Goal: Information Seeking & Learning: Find contact information

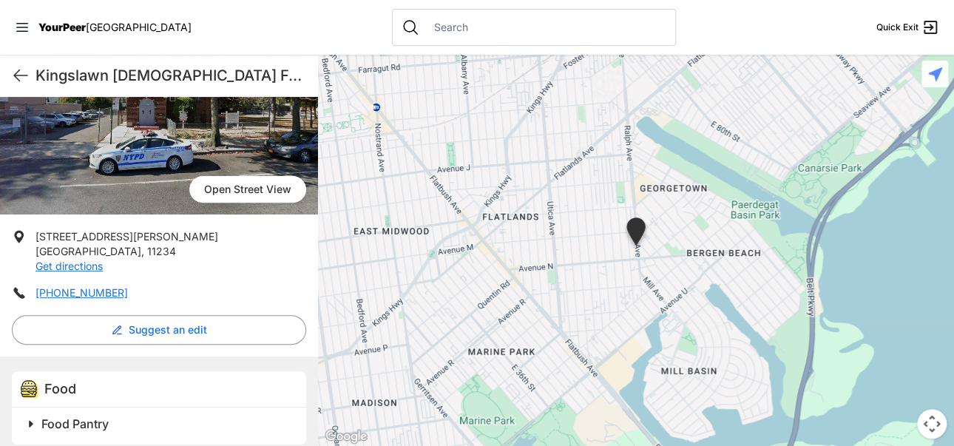
scroll to position [185, 0]
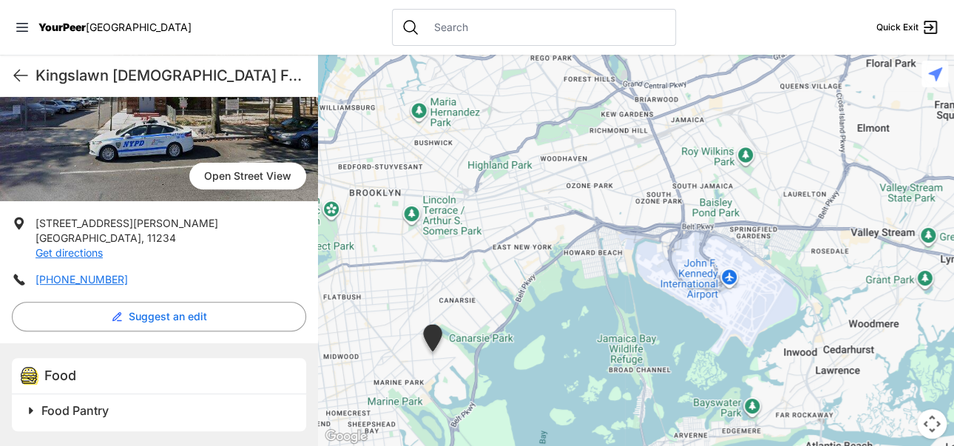
click at [72, 406] on span "Food Pantry" at bounding box center [74, 410] width 67 height 15
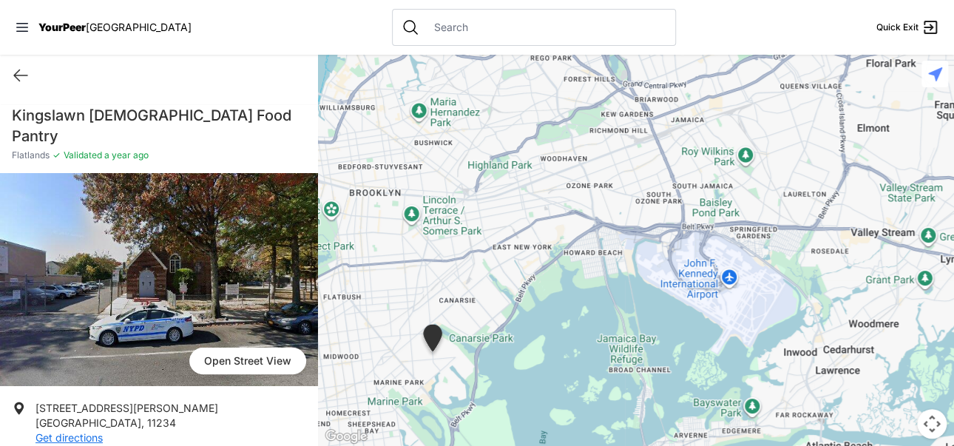
click at [209, 359] on span "Open Street View" at bounding box center [247, 361] width 117 height 27
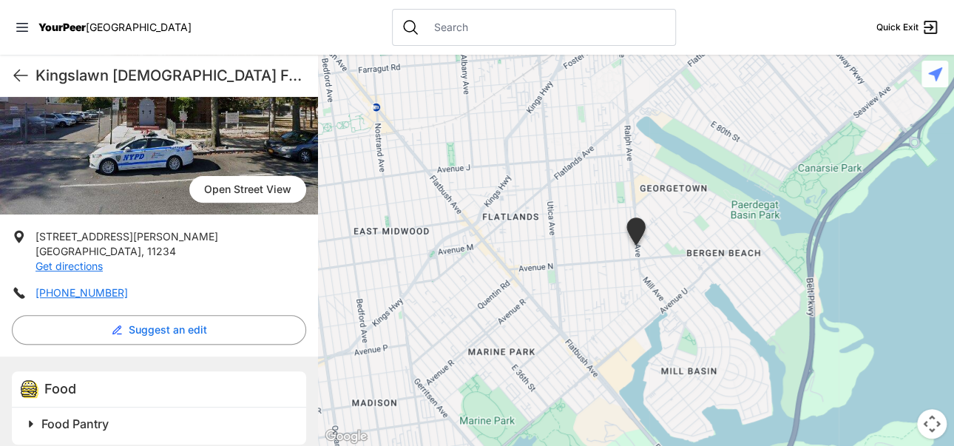
scroll to position [185, 0]
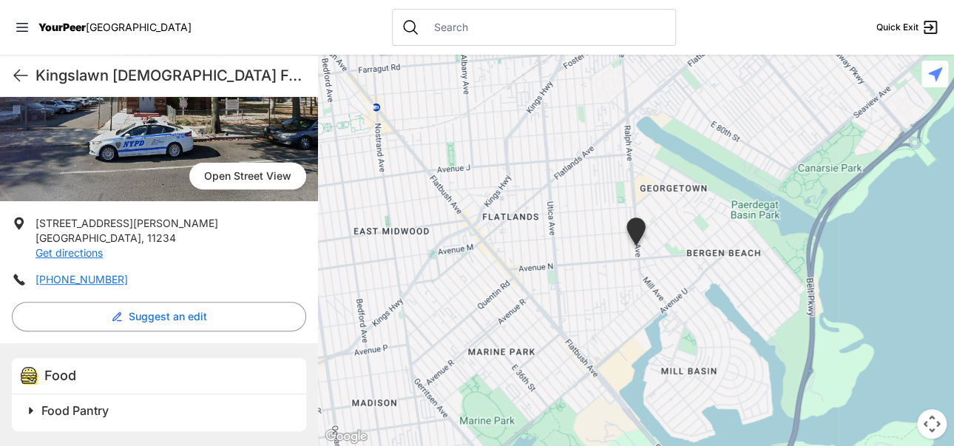
click at [92, 404] on span "Food Pantry" at bounding box center [74, 410] width 67 height 15
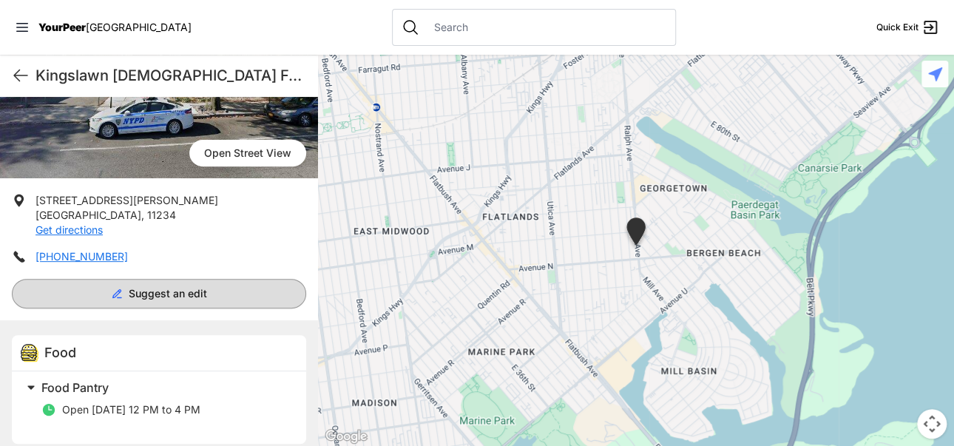
scroll to position [220, 0]
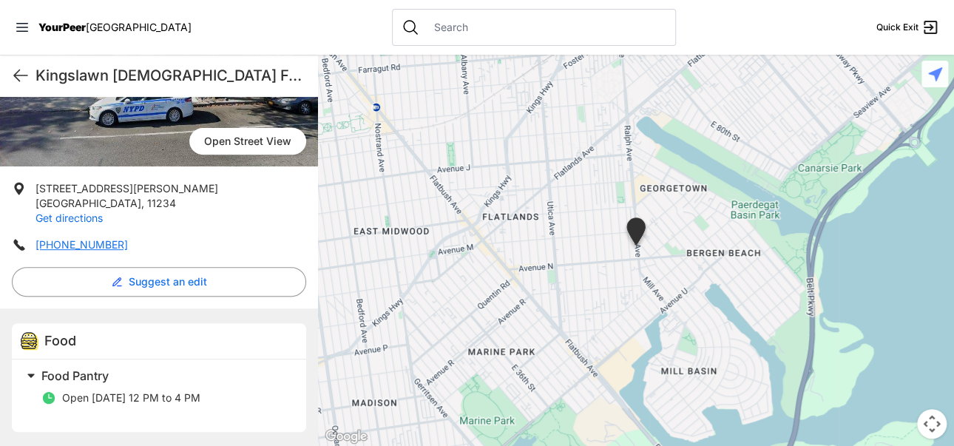
click at [67, 218] on link "Get directions" at bounding box center [69, 218] width 67 height 13
click at [144, 402] on span "Open Friday 12 PM to 4 PM" at bounding box center [131, 397] width 138 height 13
click at [65, 376] on span "Food Pantry" at bounding box center [74, 375] width 67 height 15
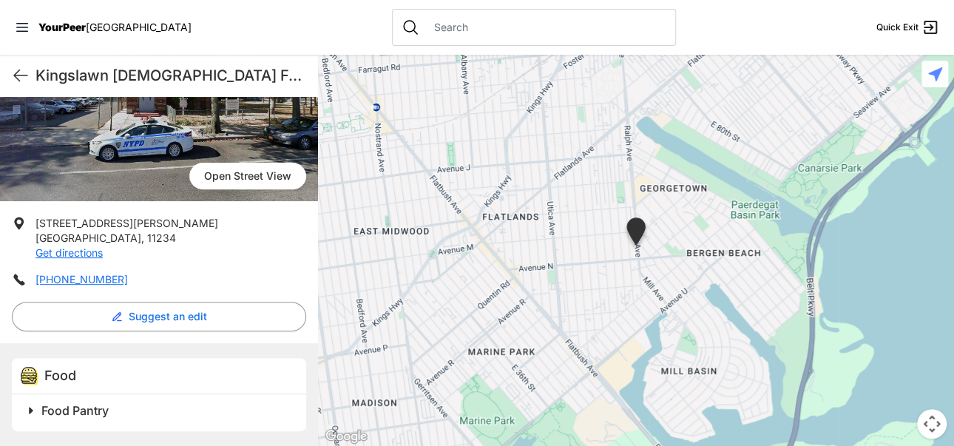
scroll to position [185, 0]
click at [203, 177] on span "Open Street View" at bounding box center [247, 176] width 117 height 27
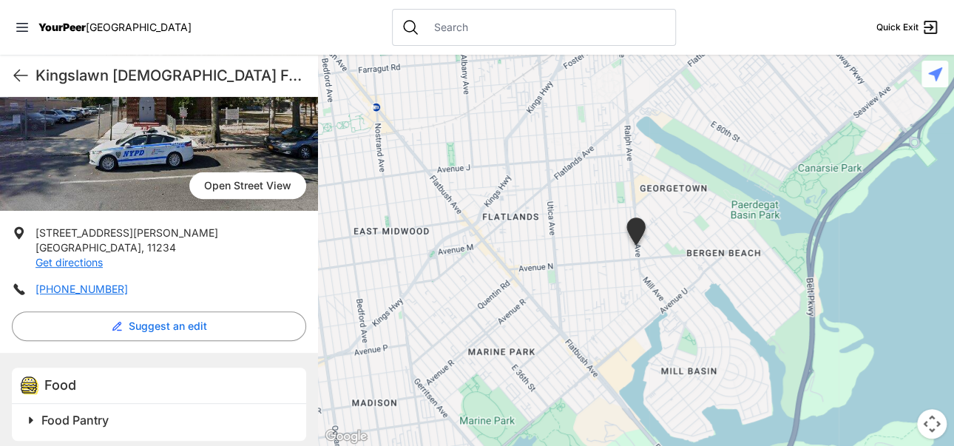
scroll to position [185, 0]
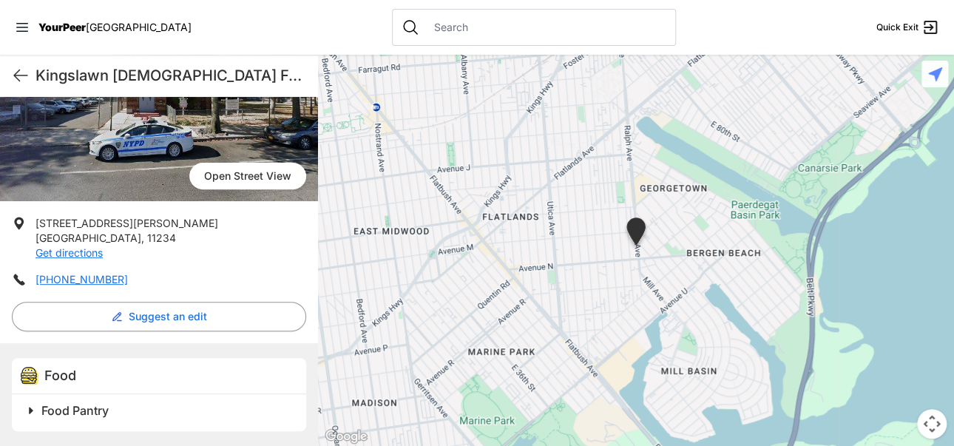
click at [61, 404] on span "Food Pantry" at bounding box center [74, 410] width 67 height 15
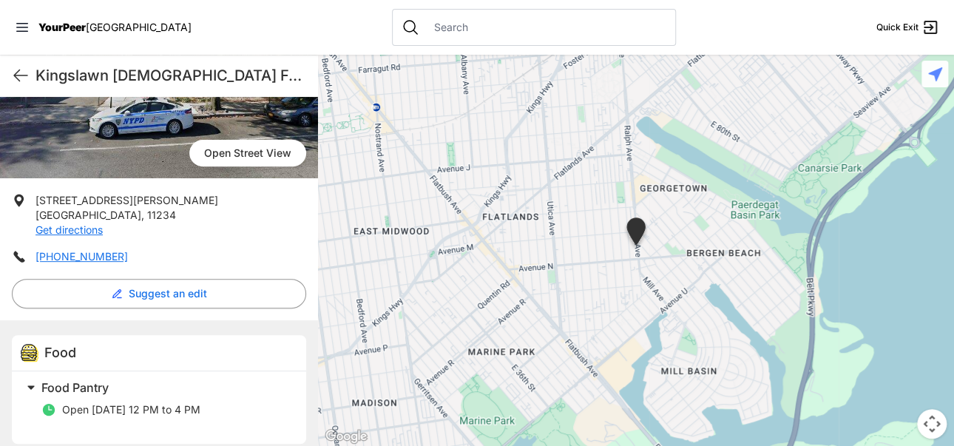
scroll to position [220, 0]
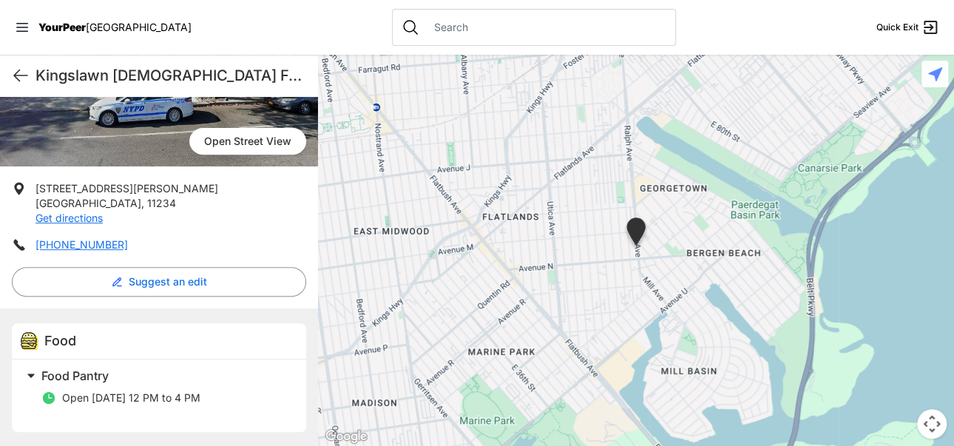
click at [86, 377] on span "Food Pantry" at bounding box center [74, 375] width 67 height 15
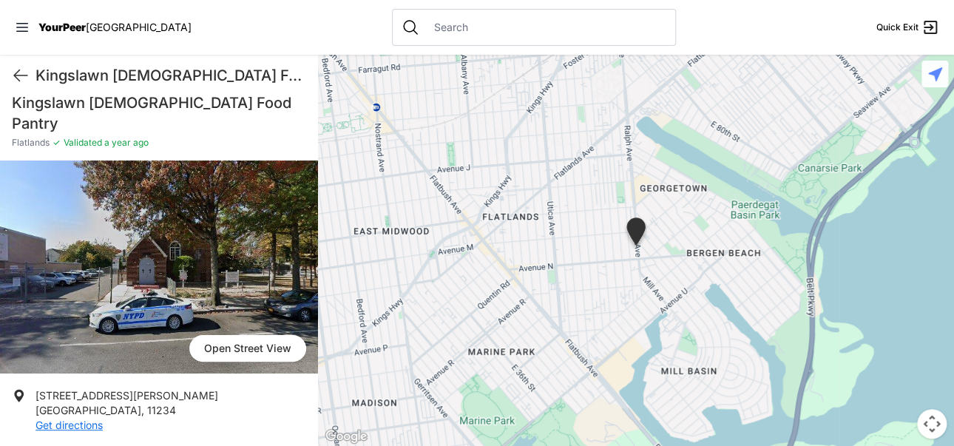
scroll to position [0, 0]
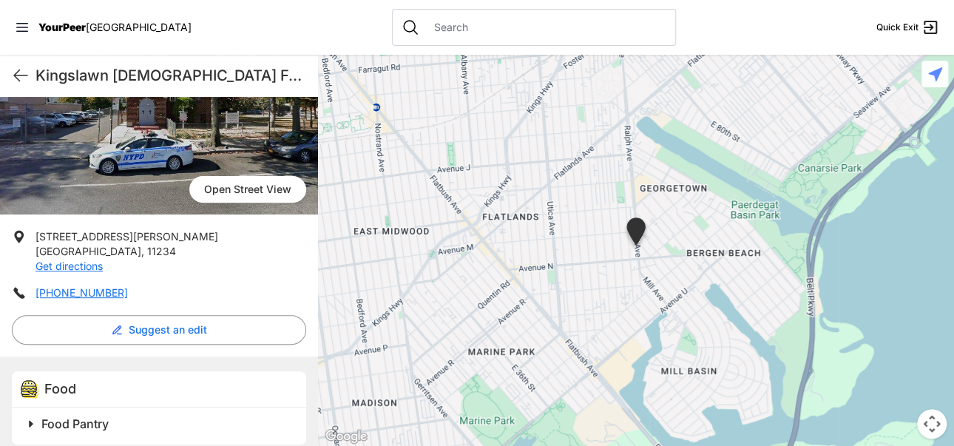
scroll to position [185, 0]
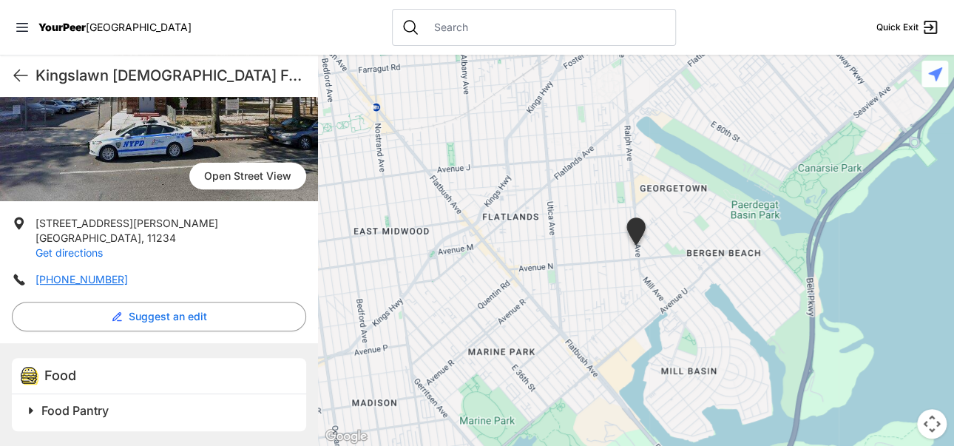
click at [80, 248] on link "Get directions" at bounding box center [69, 252] width 67 height 13
click at [47, 402] on h2 "Food Pantry" at bounding box center [164, 411] width 247 height 18
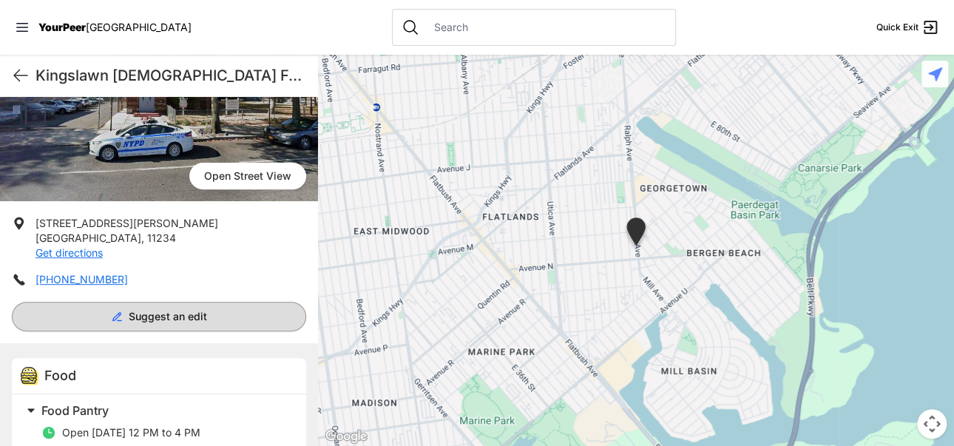
scroll to position [220, 0]
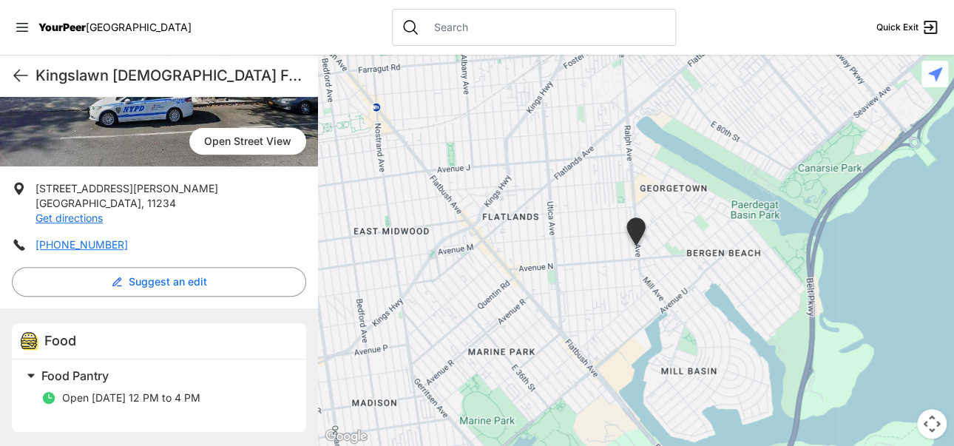
click at [633, 231] on img at bounding box center [636, 233] width 25 height 33
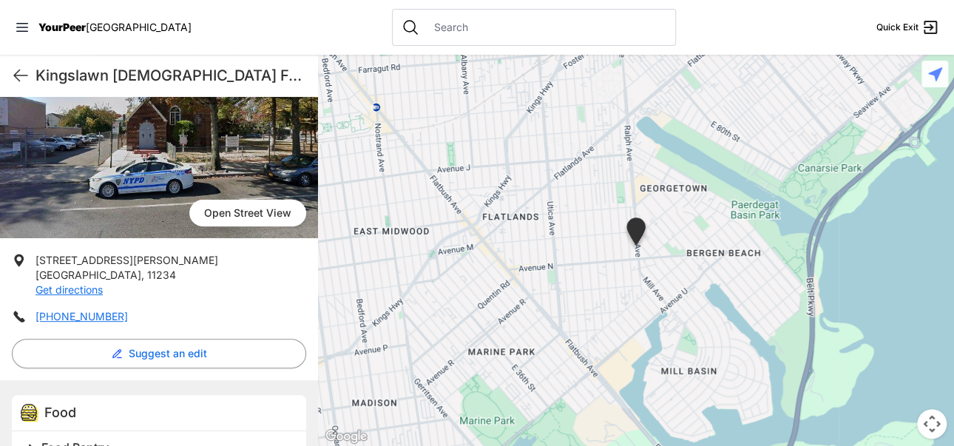
scroll to position [185, 0]
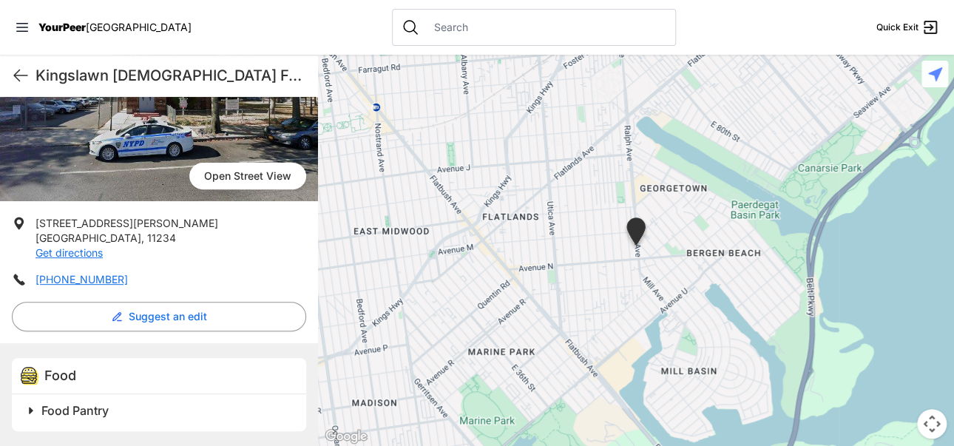
click at [95, 414] on span "Food Pantry" at bounding box center [74, 410] width 67 height 15
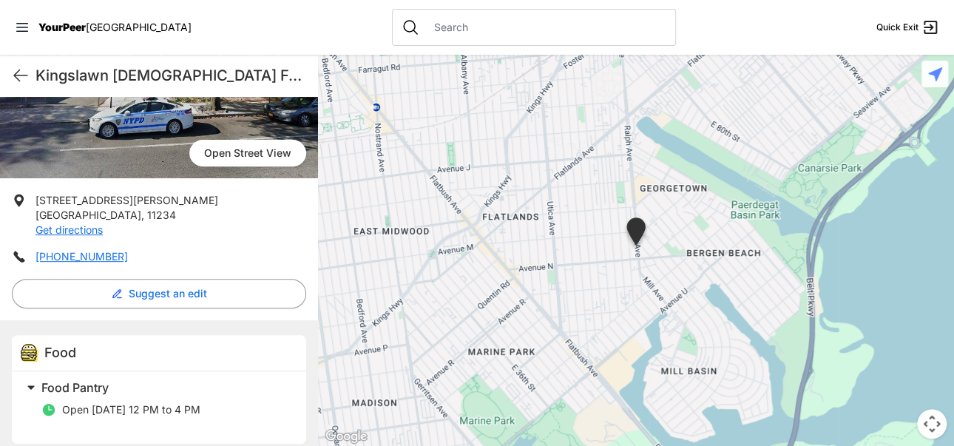
scroll to position [220, 0]
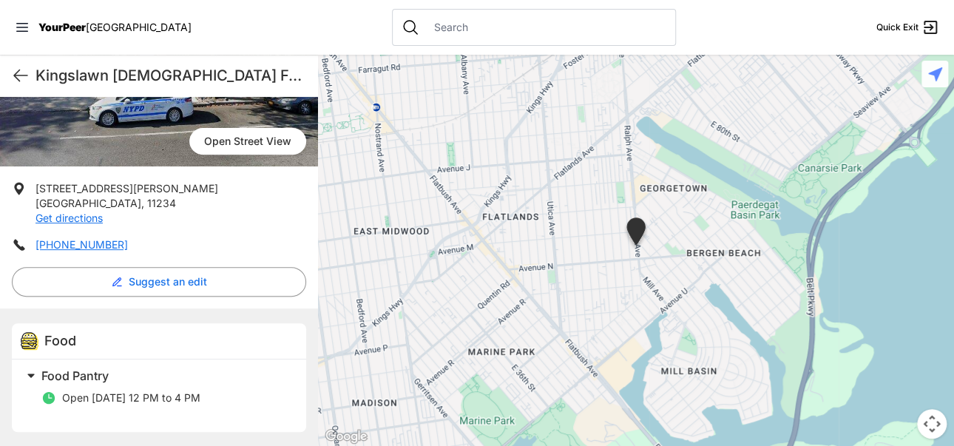
click at [185, 397] on span "Open [DATE] 12 PM to 4 PM" at bounding box center [131, 397] width 138 height 13
click at [635, 231] on img at bounding box center [636, 233] width 25 height 33
click at [209, 138] on span "Open Street View" at bounding box center [247, 141] width 117 height 27
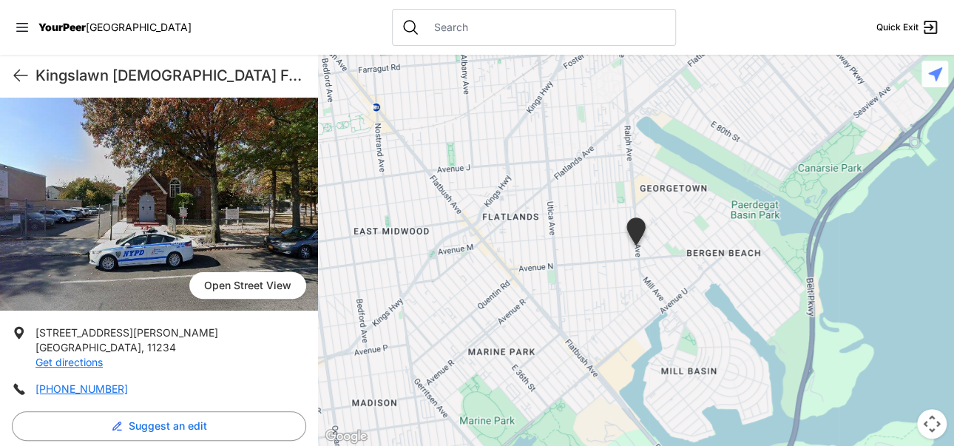
scroll to position [185, 0]
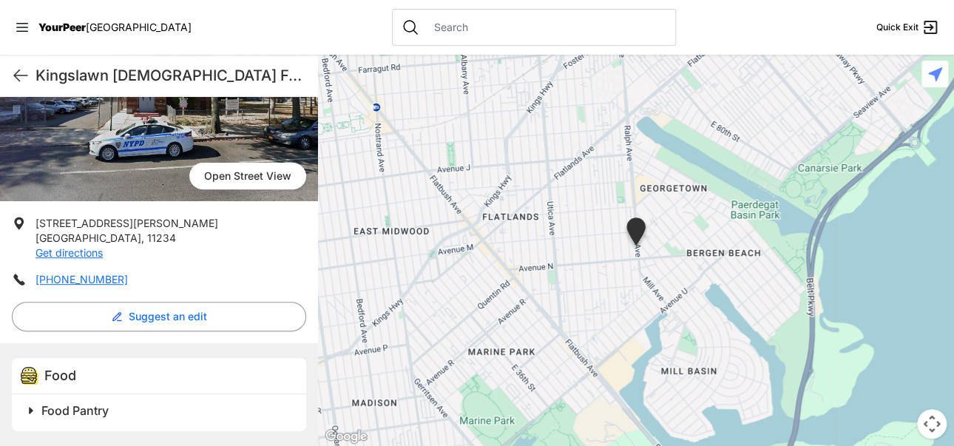
click at [92, 411] on span "Food Pantry" at bounding box center [74, 410] width 67 height 15
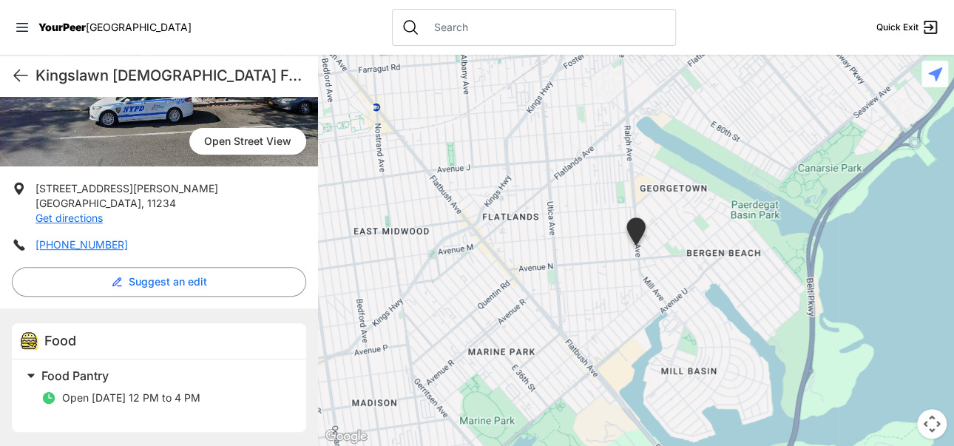
click at [147, 399] on span "Open [DATE] 12 PM to 4 PM" at bounding box center [131, 397] width 138 height 13
click at [215, 142] on span "Open Street View" at bounding box center [247, 141] width 117 height 27
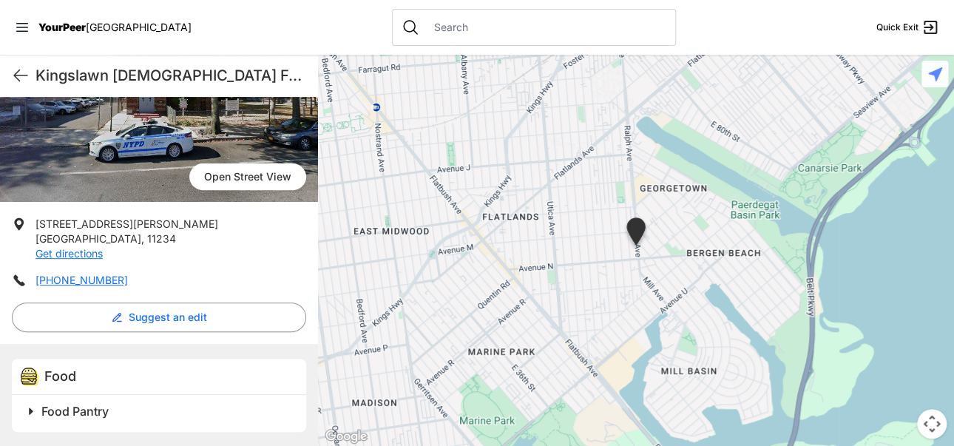
scroll to position [185, 0]
click at [106, 408] on span "Food Pantry" at bounding box center [74, 410] width 67 height 15
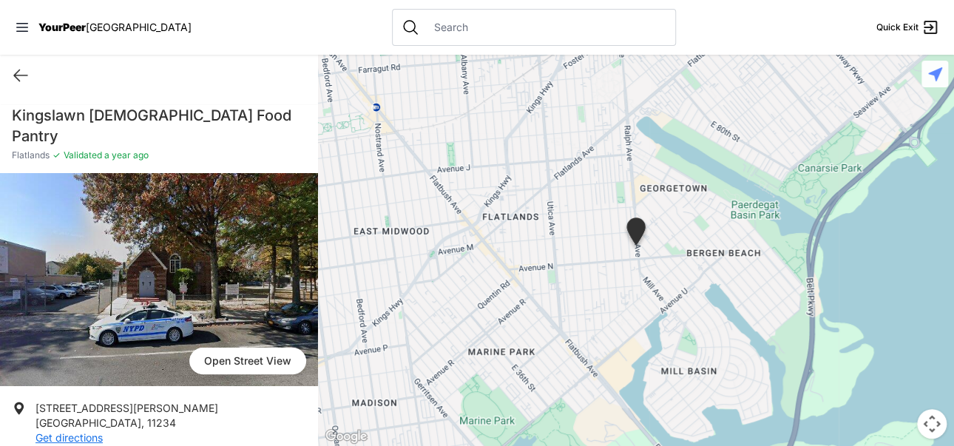
click at [638, 232] on img at bounding box center [636, 233] width 25 height 33
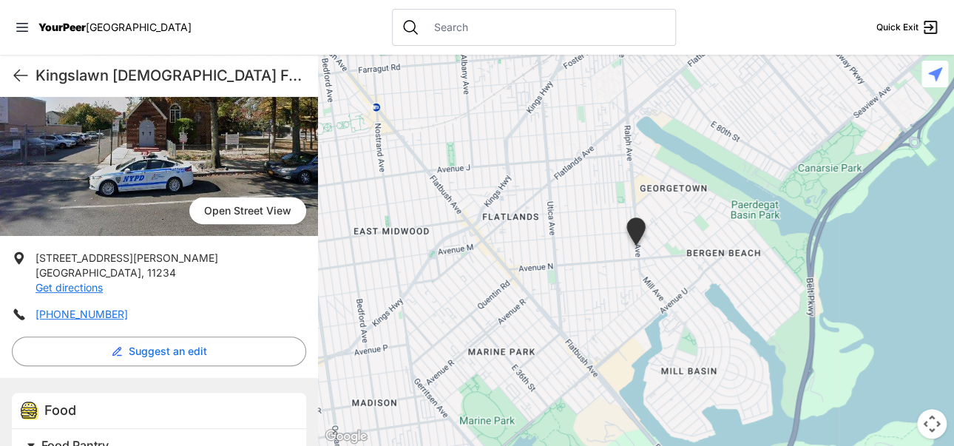
scroll to position [220, 0]
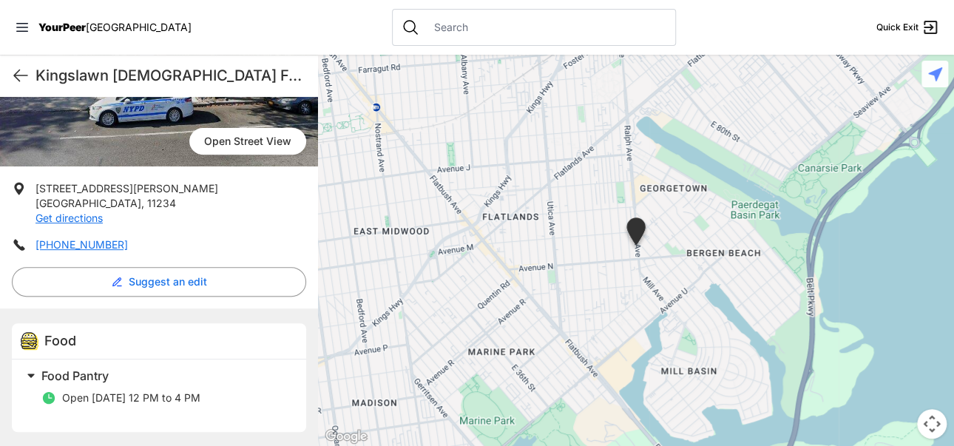
click at [94, 375] on span "Food Pantry" at bounding box center [74, 375] width 67 height 15
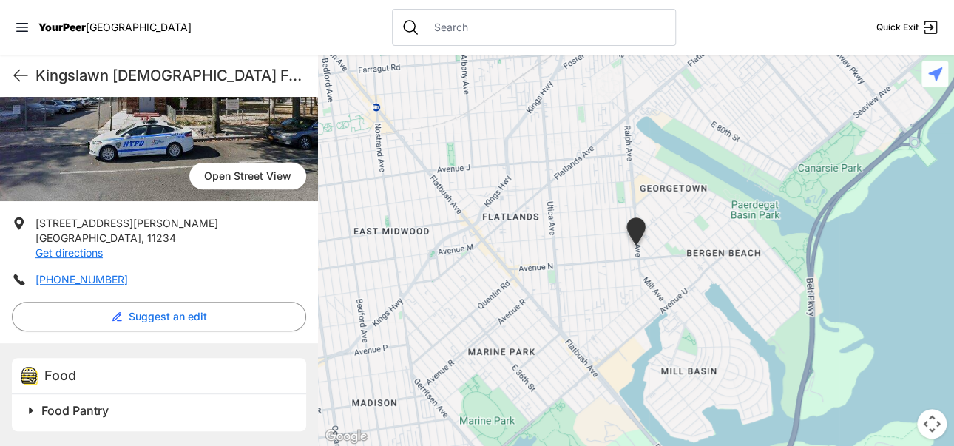
scroll to position [185, 0]
click at [237, 173] on span "Open Street View" at bounding box center [247, 176] width 117 height 27
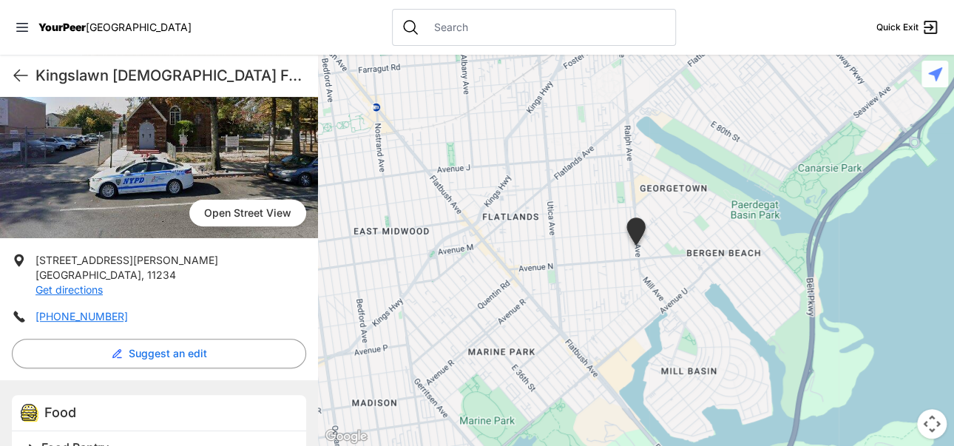
scroll to position [185, 0]
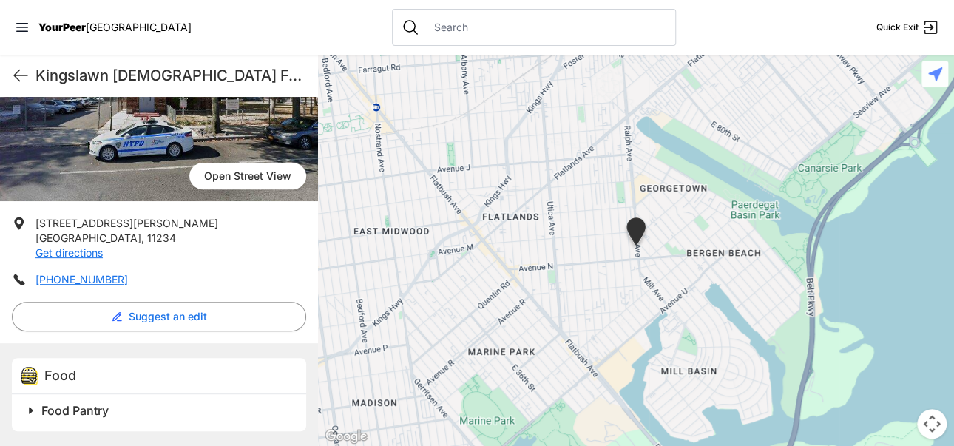
click at [98, 405] on span "Food Pantry" at bounding box center [74, 410] width 67 height 15
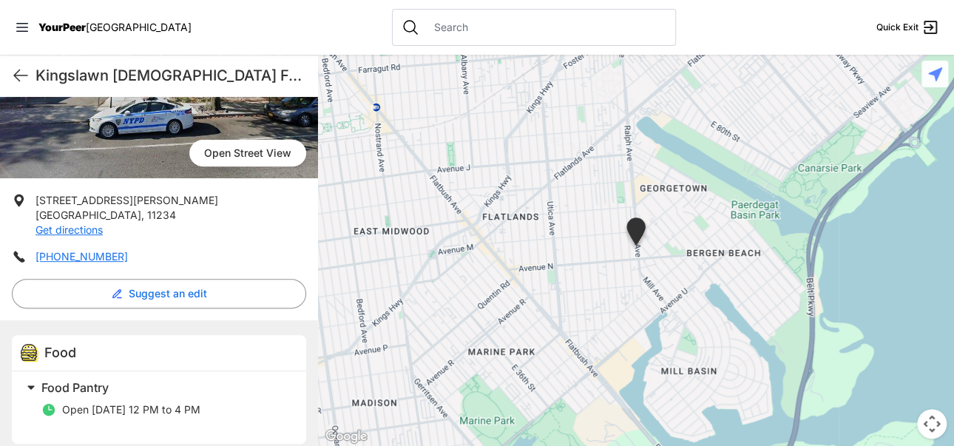
scroll to position [220, 0]
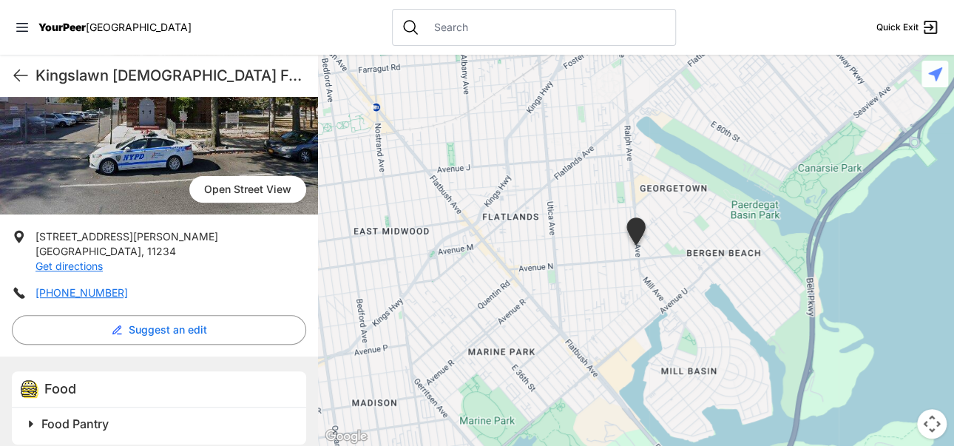
scroll to position [185, 0]
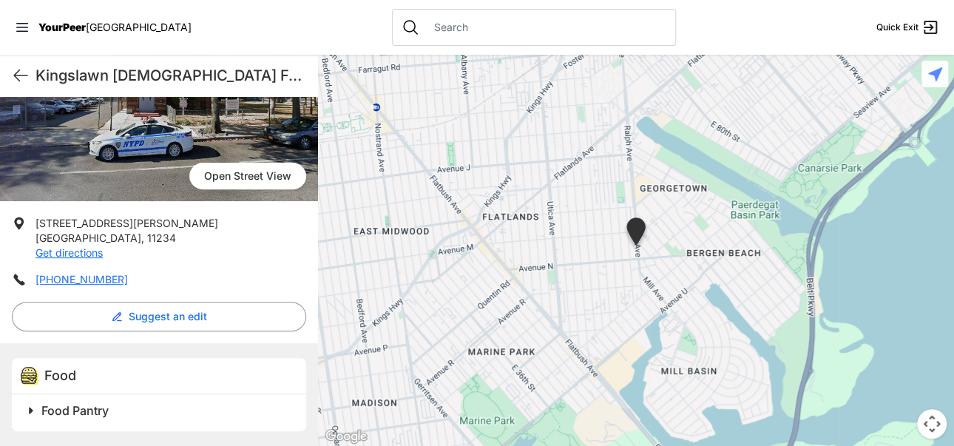
click at [91, 407] on span "Food Pantry" at bounding box center [74, 410] width 67 height 15
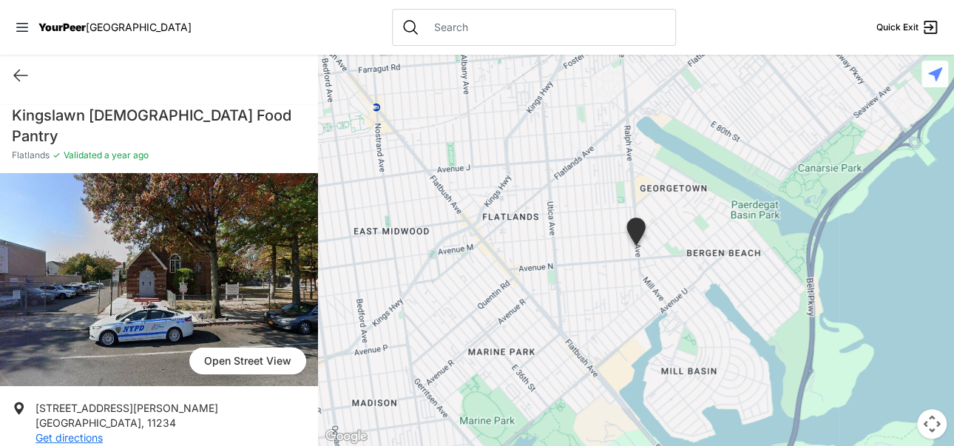
click at [180, 283] on img at bounding box center [159, 279] width 318 height 213
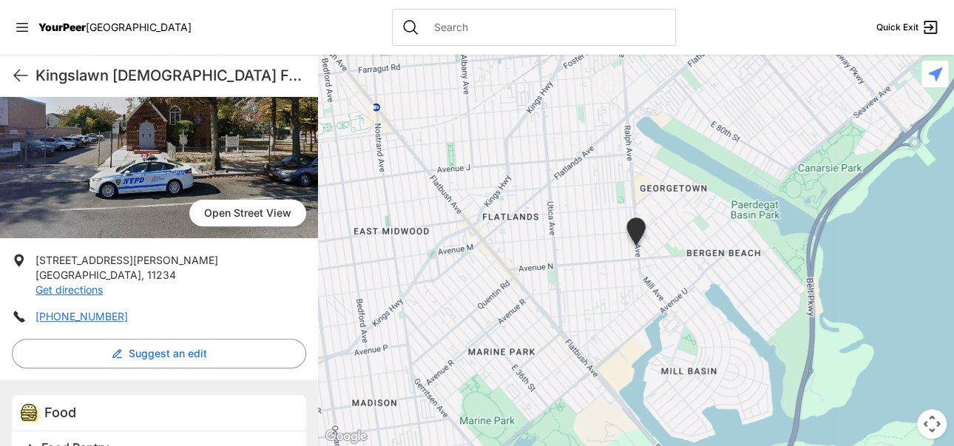
scroll to position [185, 0]
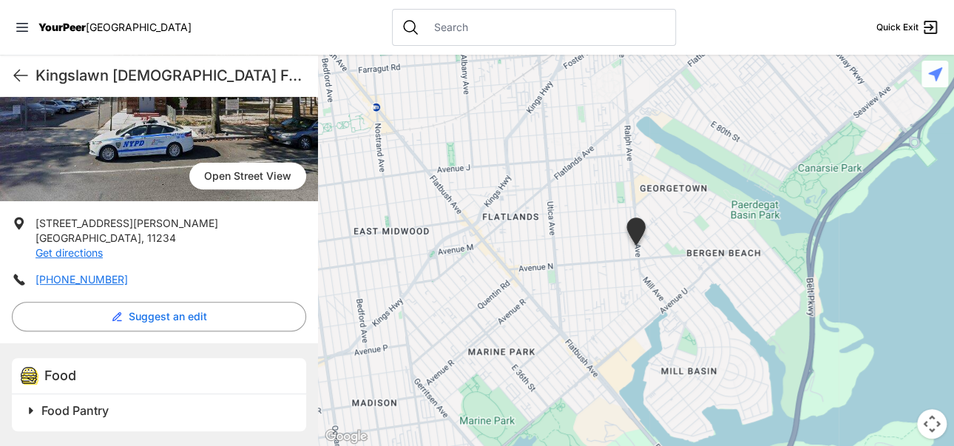
click at [630, 230] on img at bounding box center [636, 233] width 25 height 33
click at [81, 408] on span "Food Pantry" at bounding box center [74, 410] width 67 height 15
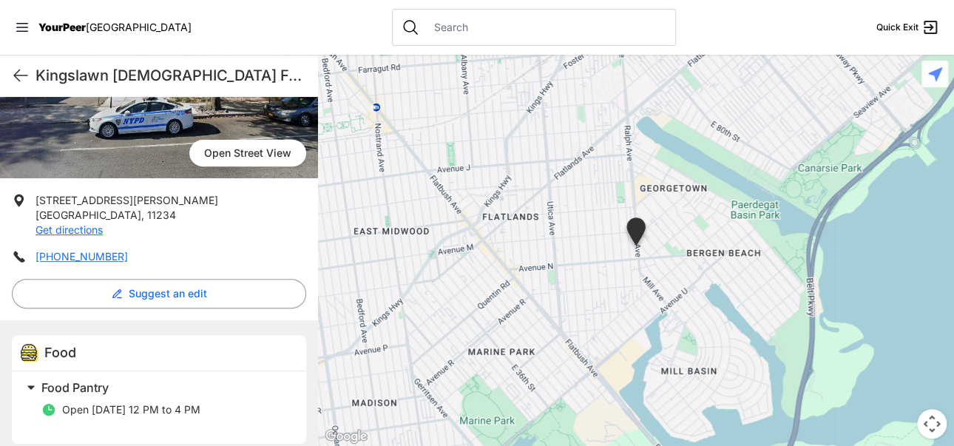
scroll to position [220, 0]
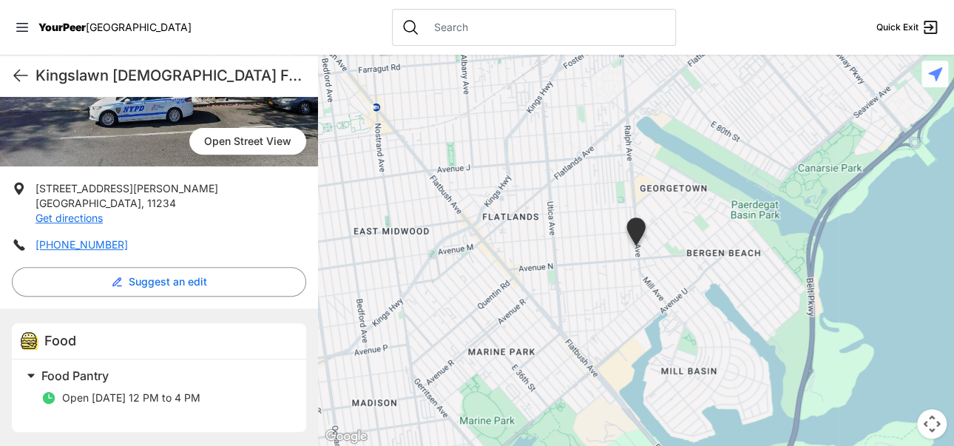
click at [192, 398] on span "Open [DATE] 12 PM to 4 PM" at bounding box center [131, 397] width 138 height 13
click at [81, 189] on span "[STREET_ADDRESS][PERSON_NAME]" at bounding box center [127, 188] width 183 height 13
click at [93, 377] on span "Food Pantry" at bounding box center [74, 375] width 67 height 15
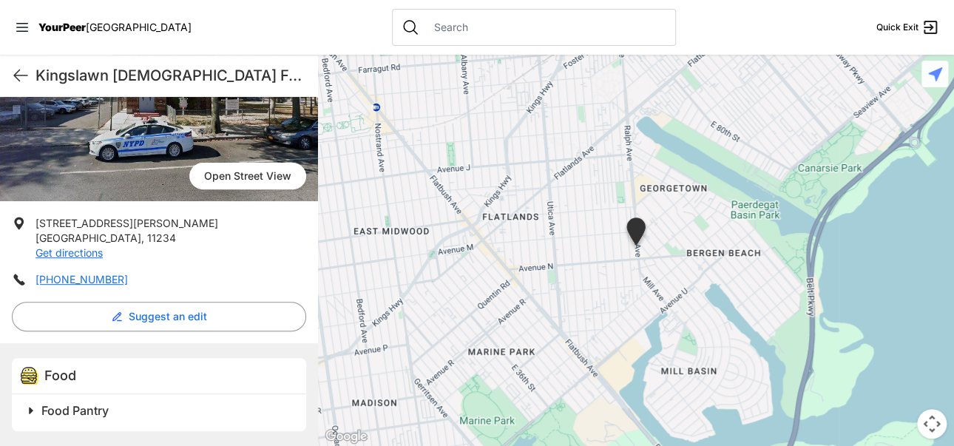
scroll to position [185, 0]
click at [98, 412] on span "Food Pantry" at bounding box center [74, 410] width 67 height 15
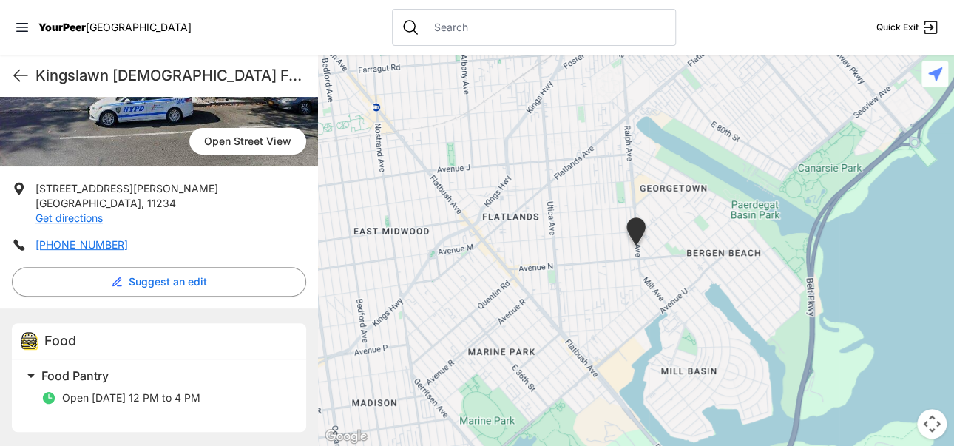
click at [189, 399] on span "Open [DATE] 12 PM to 4 PM" at bounding box center [131, 397] width 138 height 13
click at [227, 135] on span "Open Street View" at bounding box center [247, 141] width 117 height 27
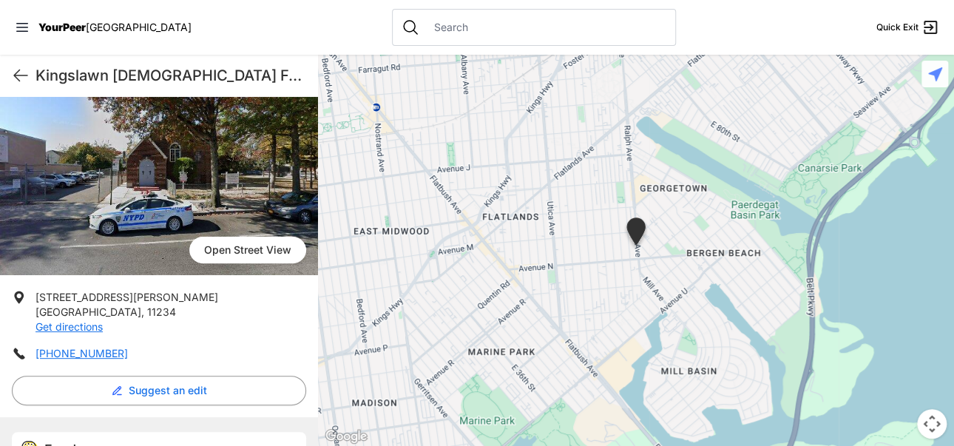
scroll to position [185, 0]
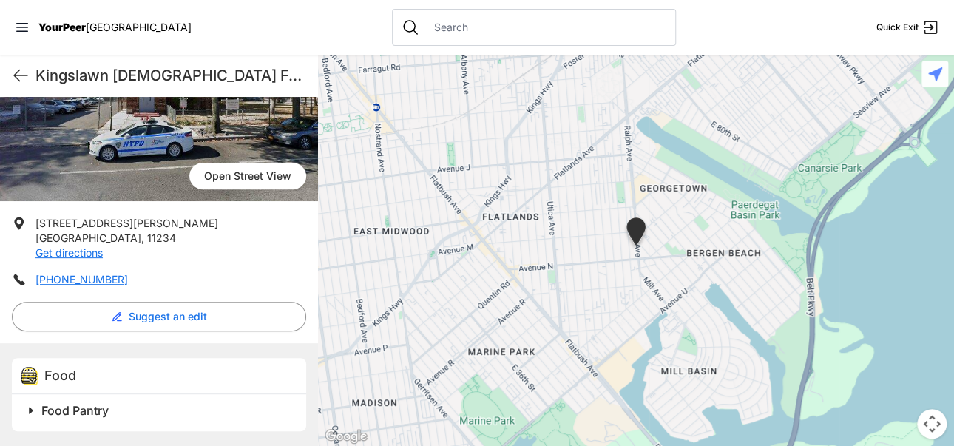
click at [98, 411] on span "Food Pantry" at bounding box center [74, 410] width 67 height 15
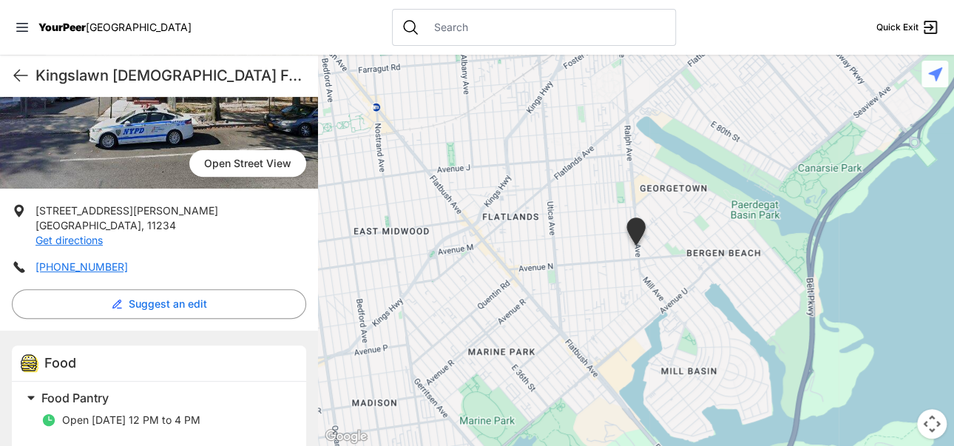
scroll to position [220, 0]
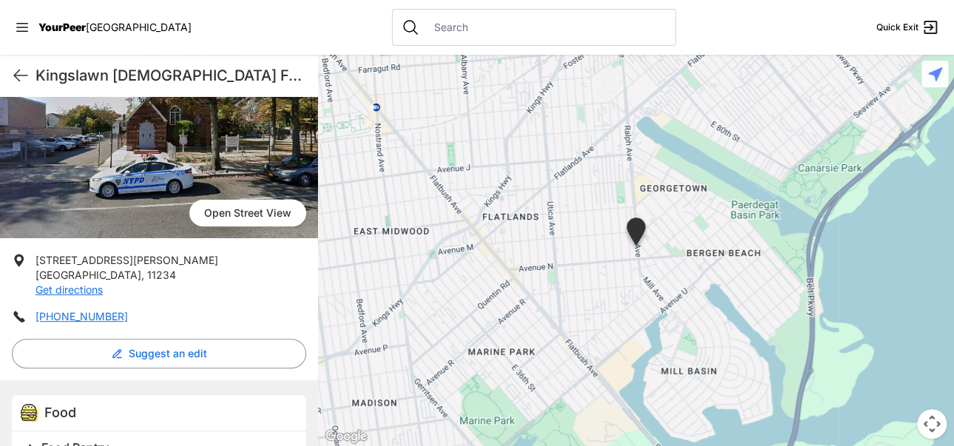
scroll to position [185, 0]
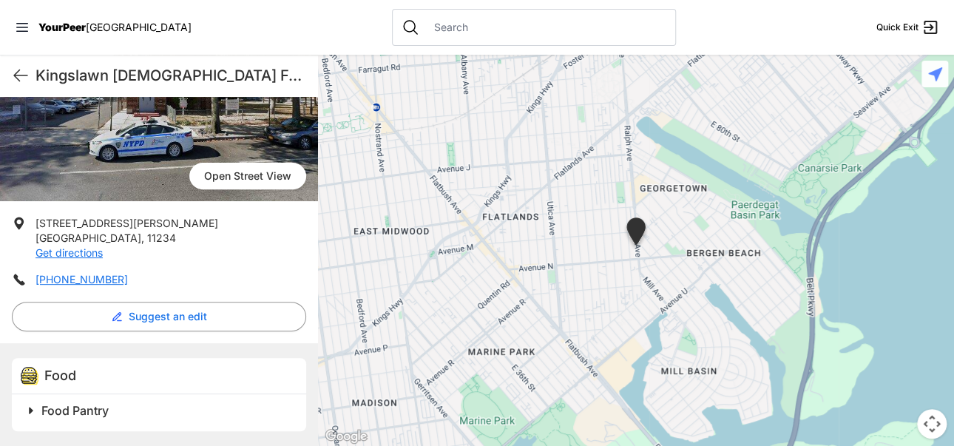
click at [111, 407] on h2 "Food Pantry" at bounding box center [164, 411] width 247 height 18
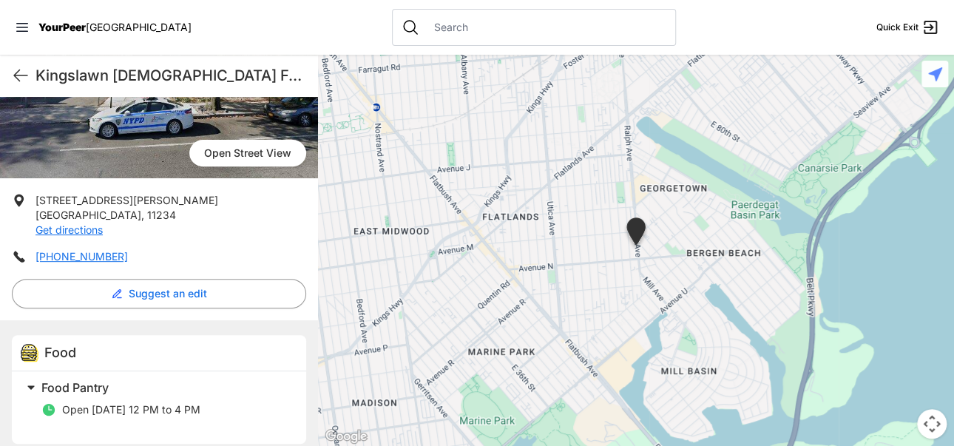
scroll to position [220, 0]
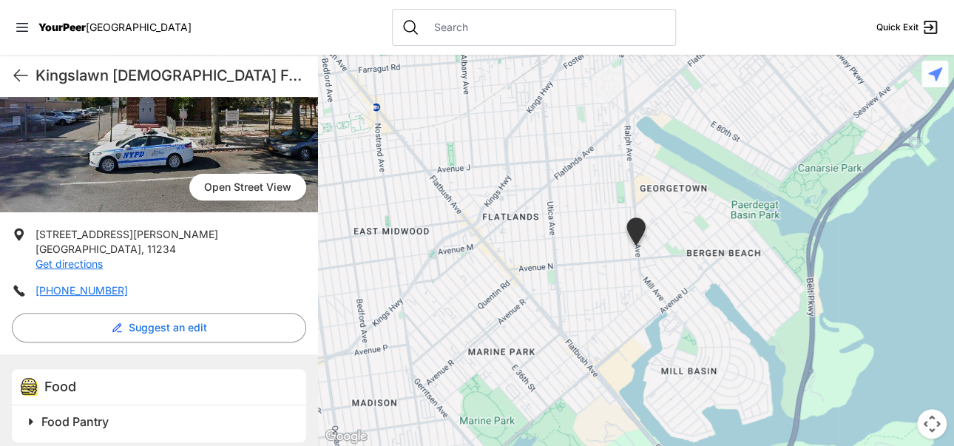
scroll to position [185, 0]
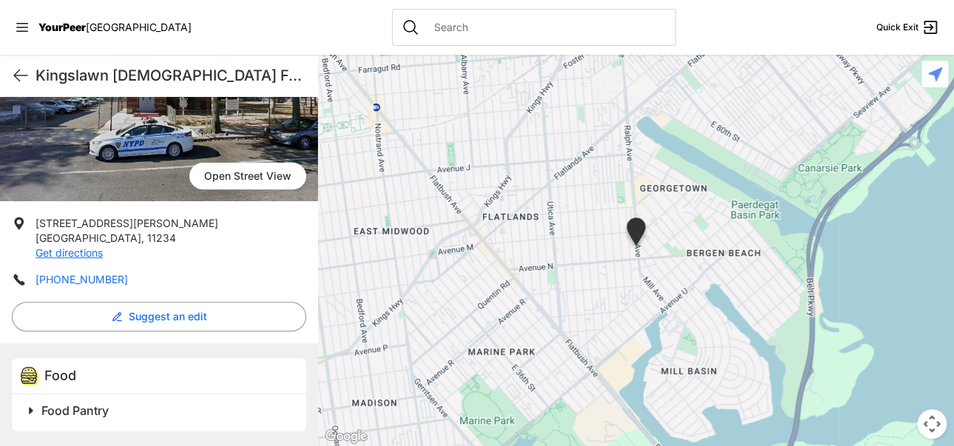
click at [87, 275] on link "[PHONE_NUMBER]" at bounding box center [82, 279] width 92 height 13
click at [636, 232] on img at bounding box center [636, 233] width 25 height 33
click at [94, 280] on link "[PHONE_NUMBER]" at bounding box center [82, 279] width 92 height 13
click at [81, 255] on link "Get directions" at bounding box center [69, 252] width 67 height 13
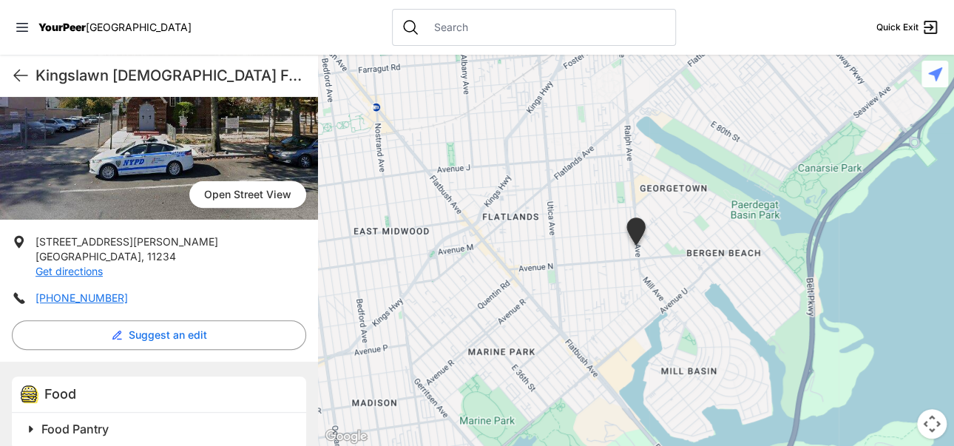
scroll to position [185, 0]
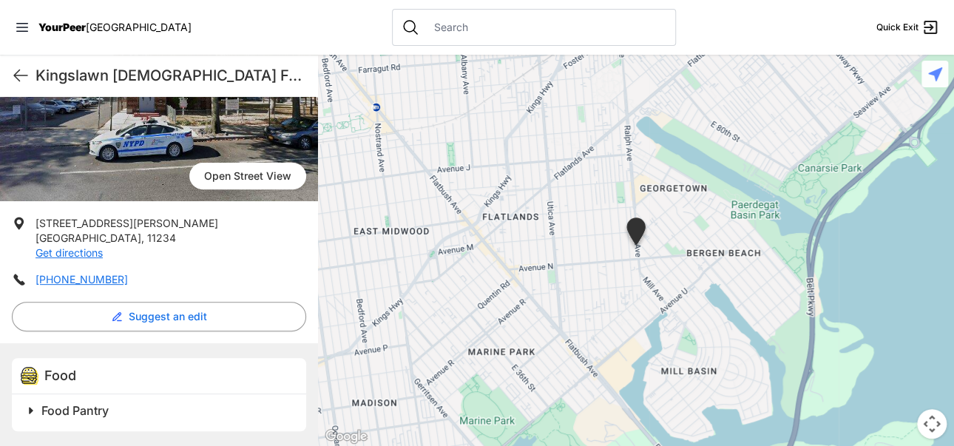
click at [98, 408] on span "Food Pantry" at bounding box center [74, 410] width 67 height 15
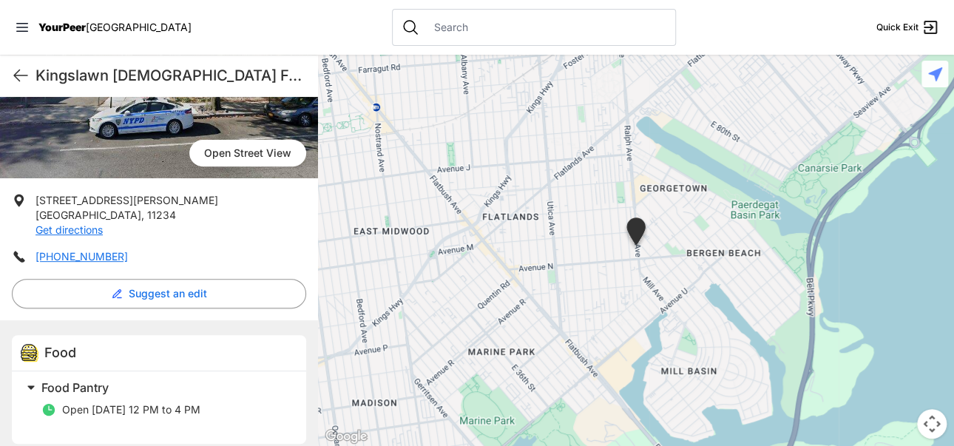
scroll to position [220, 0]
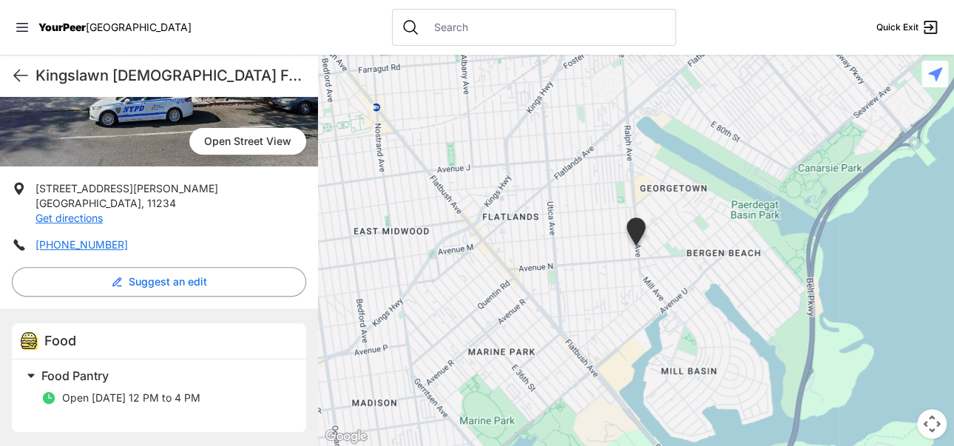
click at [635, 234] on img at bounding box center [636, 233] width 25 height 33
click at [634, 224] on img at bounding box center [636, 233] width 25 height 33
